Goal: Transaction & Acquisition: Purchase product/service

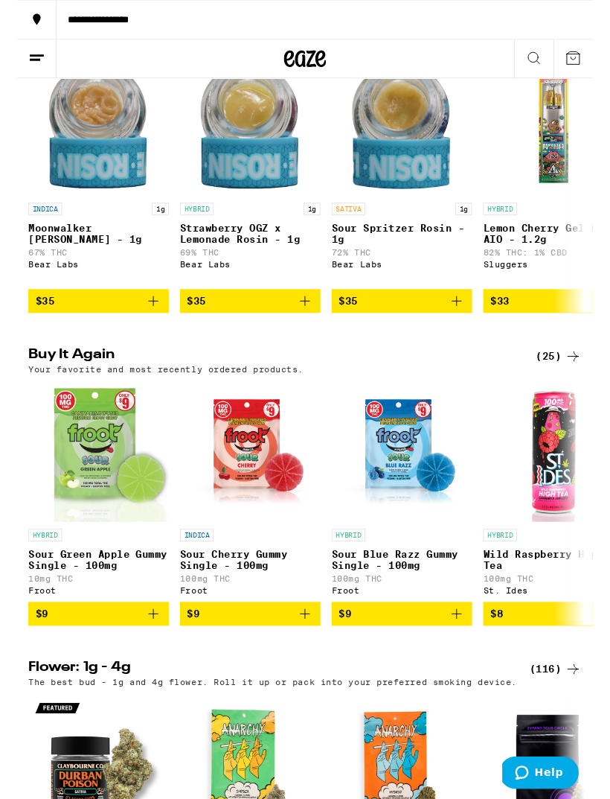
scroll to position [581, 0]
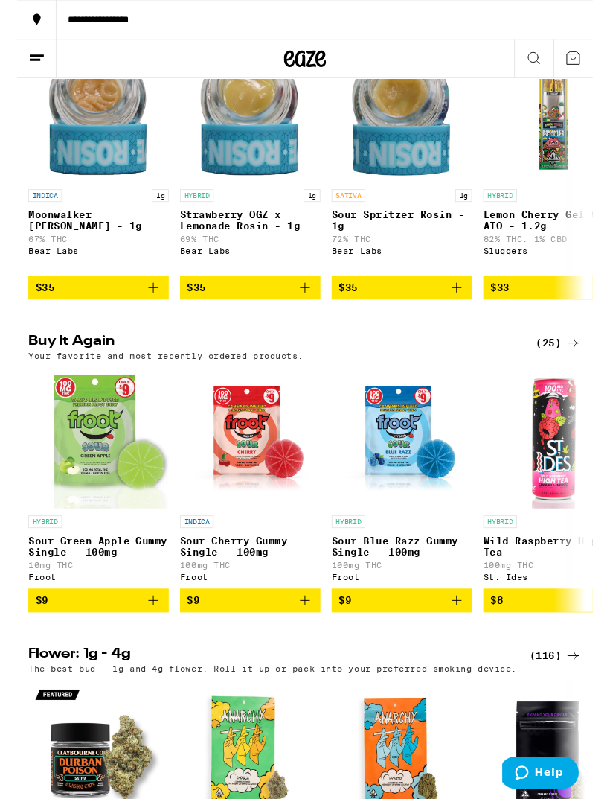
click at [307, 645] on icon "Add to bag" at bounding box center [305, 636] width 18 height 18
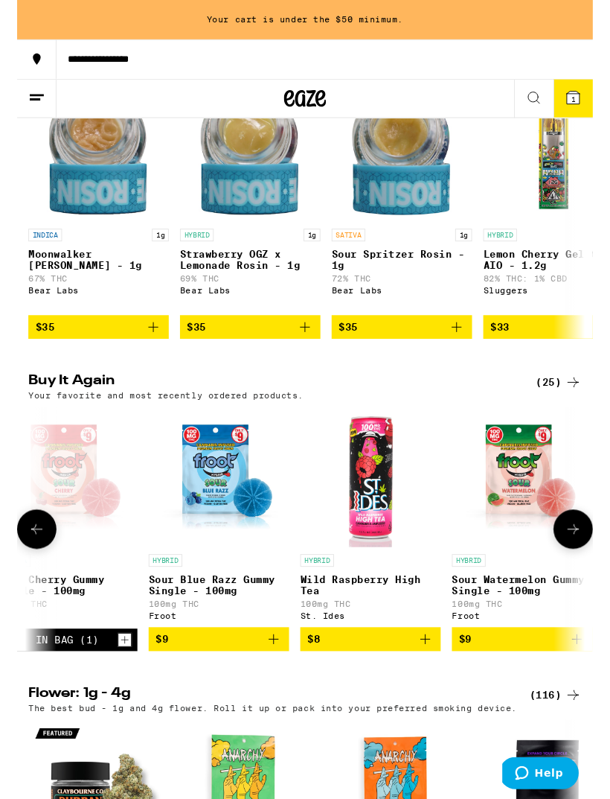
scroll to position [0, 194]
click at [429, 686] on icon "Add to bag" at bounding box center [433, 677] width 18 height 18
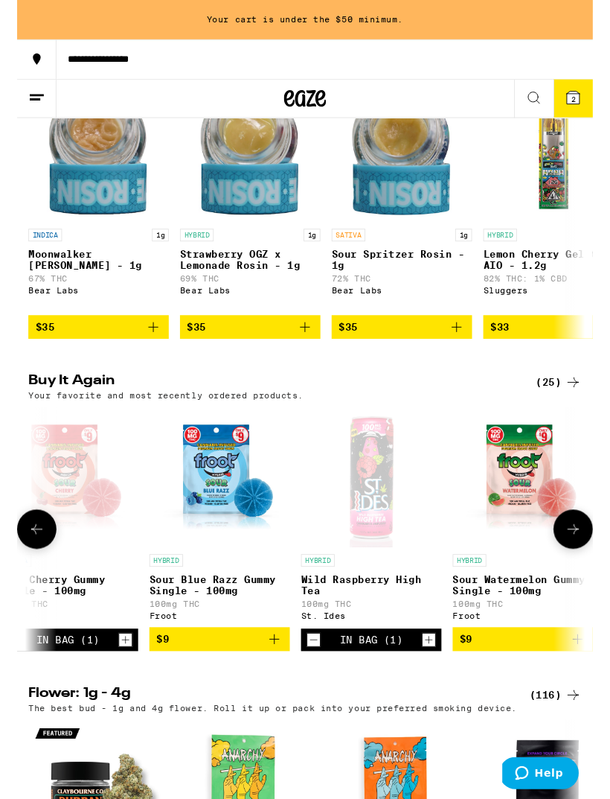
click at [109, 687] on icon "Increment" at bounding box center [114, 678] width 13 height 18
